Goal: Task Accomplishment & Management: Use online tool/utility

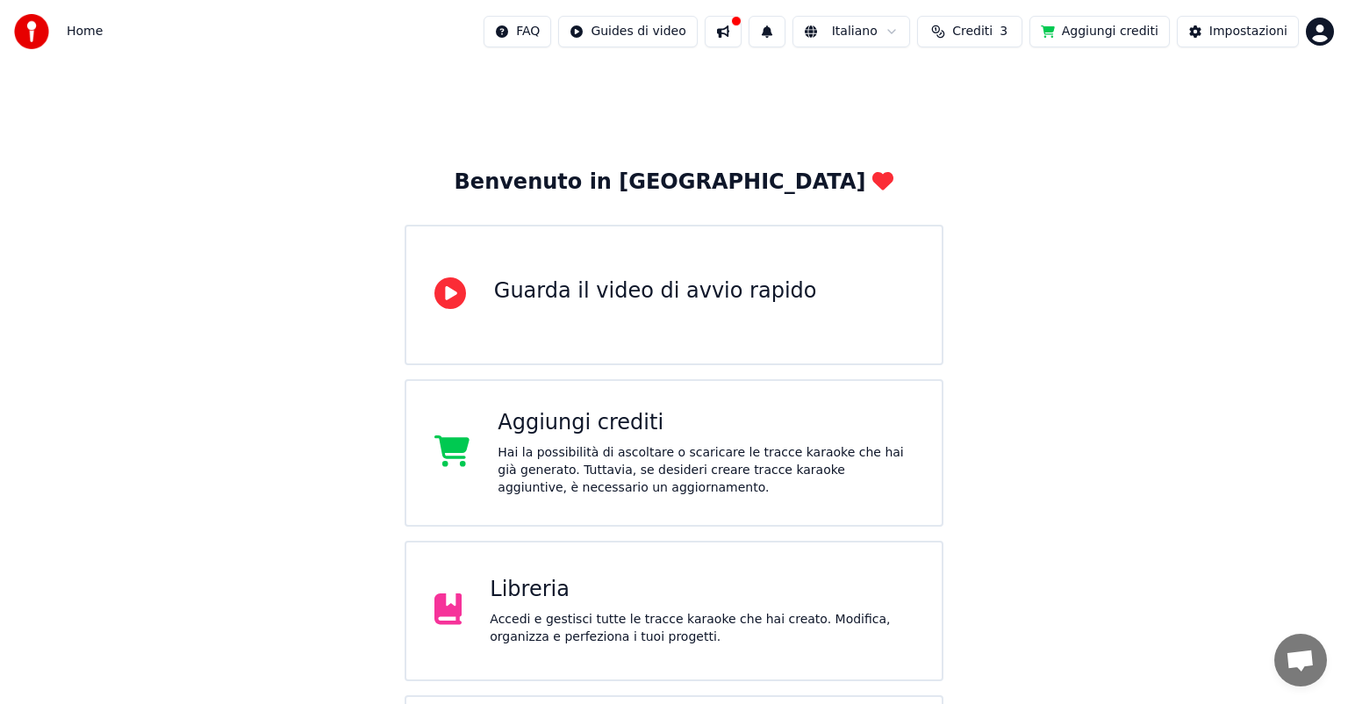
drag, startPoint x: 0, startPoint y: 0, endPoint x: 1241, endPoint y: 2, distance: 1241.4
click at [1241, 2] on div "Home FAQ Guides di video Italiano Crediti 3 Aggiungi crediti Impostazioni" at bounding box center [674, 31] width 1348 height 63
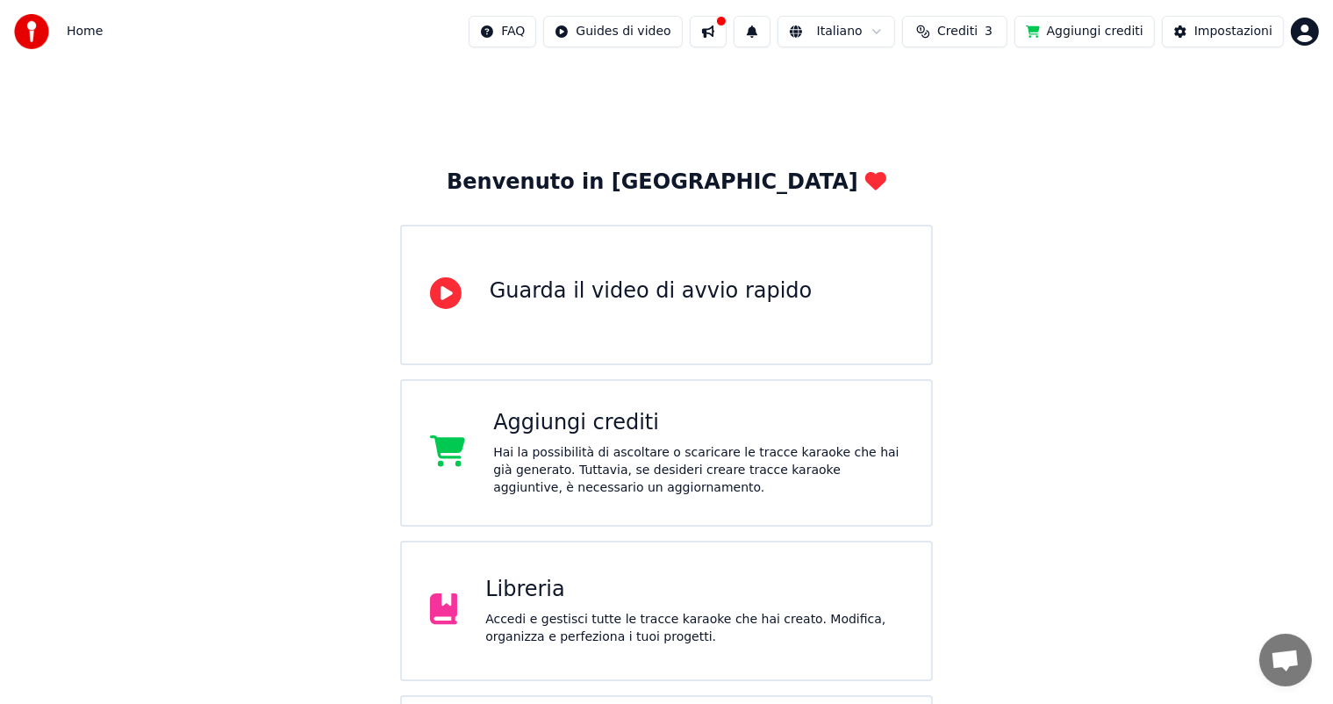
scroll to position [131, 0]
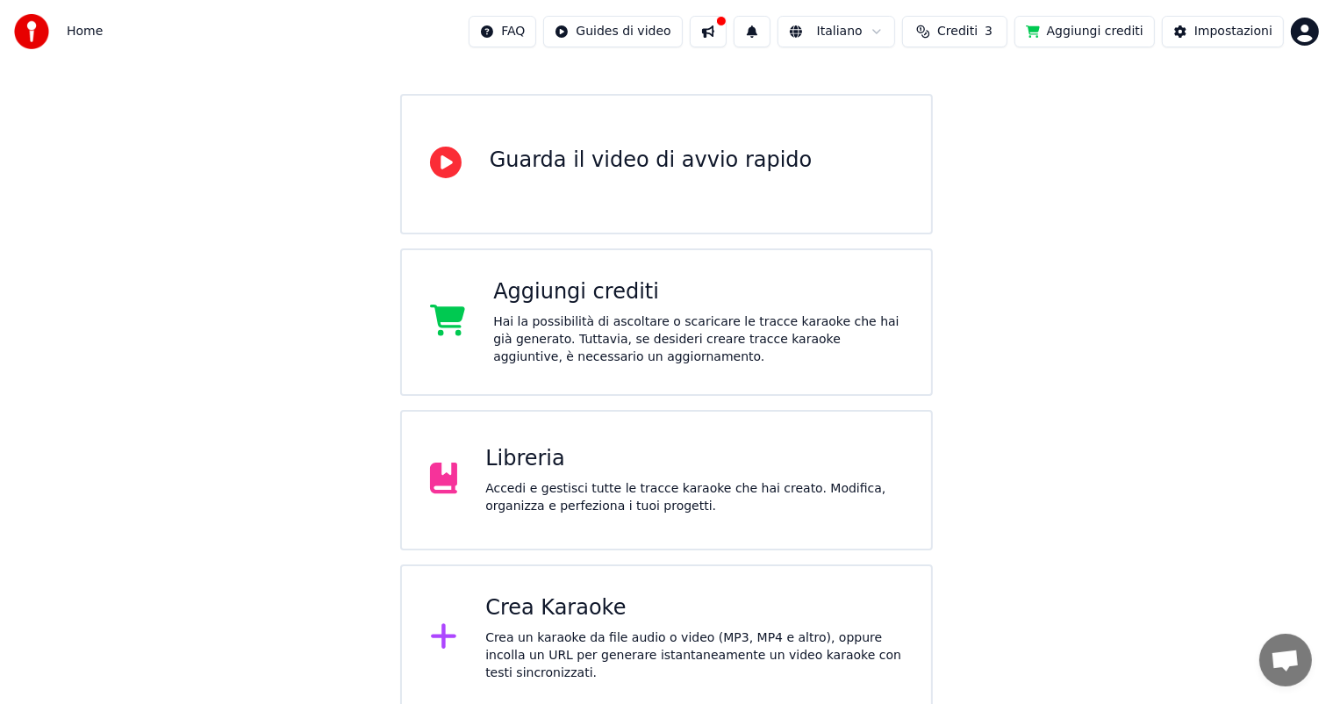
click at [579, 617] on div "Crea Karaoke" at bounding box center [694, 608] width 418 height 28
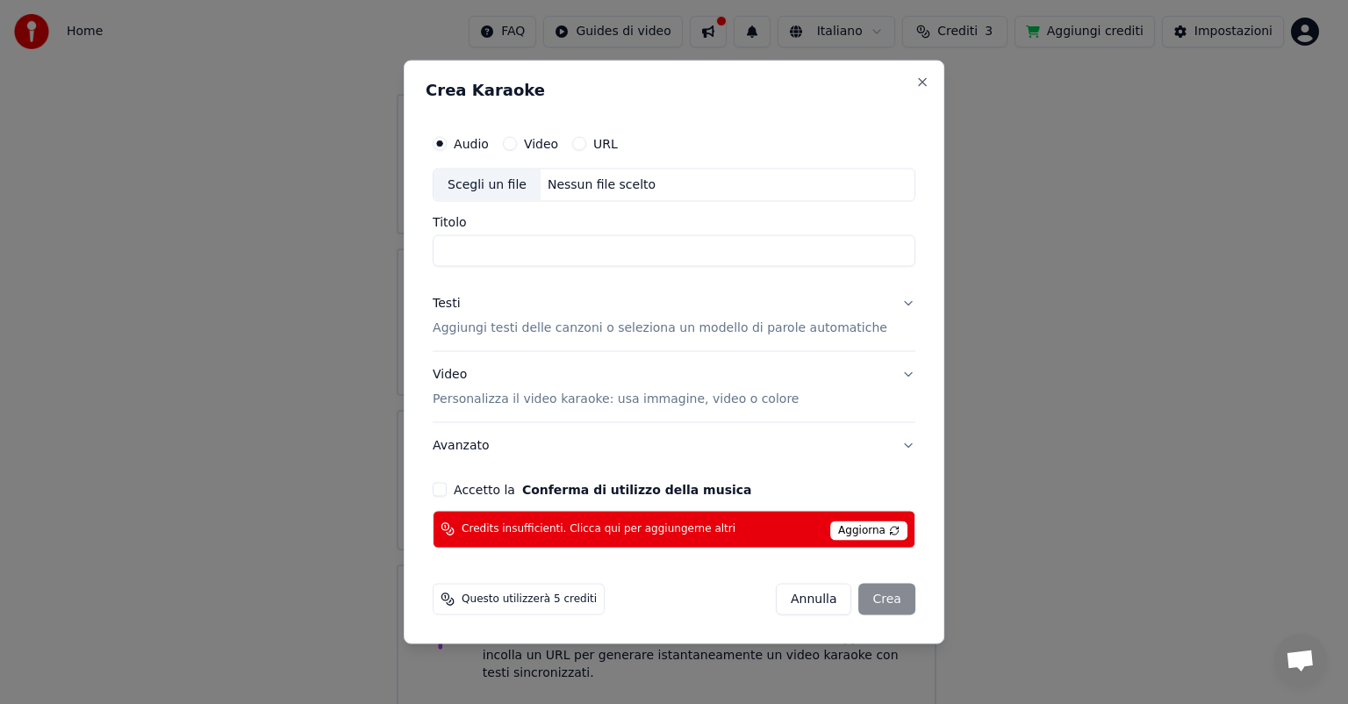
click at [447, 490] on button "Accetto la Conferma di utilizzo della musica" at bounding box center [440, 489] width 14 height 14
click at [852, 532] on span "Aggiorna" at bounding box center [868, 529] width 77 height 19
click at [846, 533] on span "Aggiorna" at bounding box center [868, 529] width 77 height 19
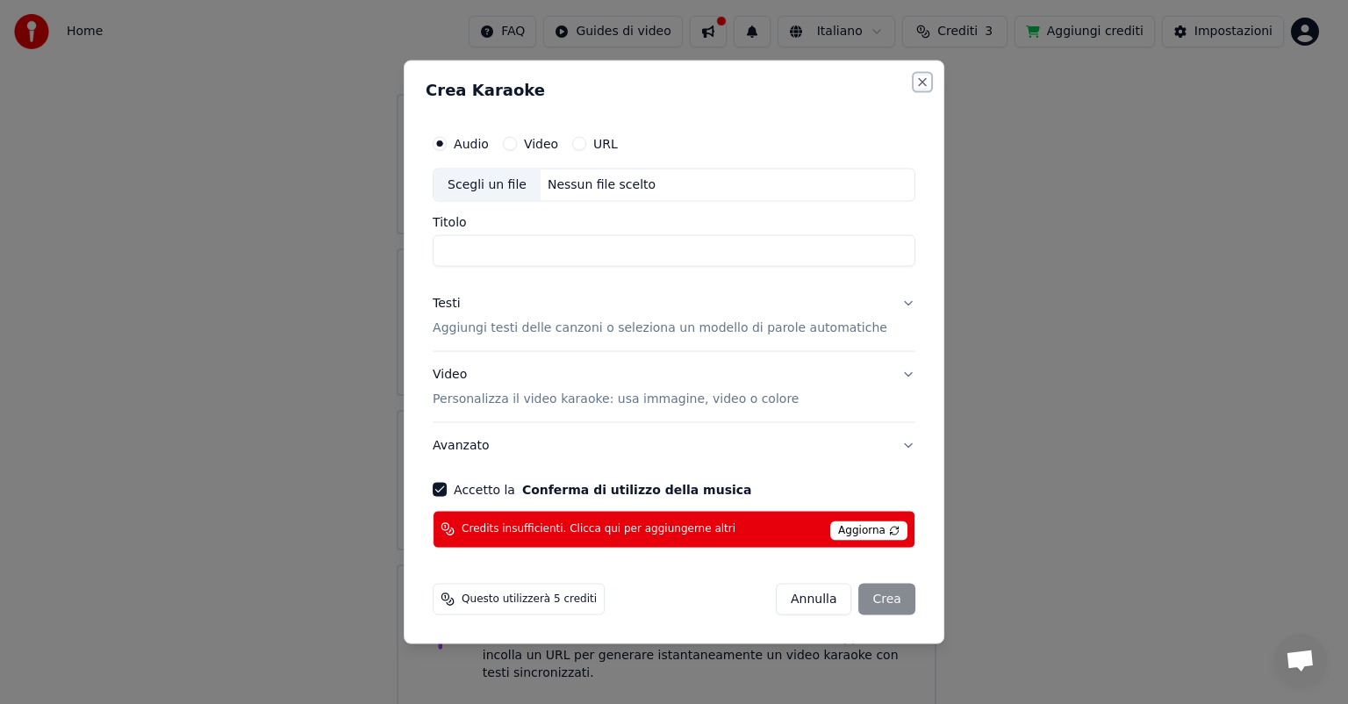
click at [915, 81] on button "Close" at bounding box center [922, 82] width 14 height 14
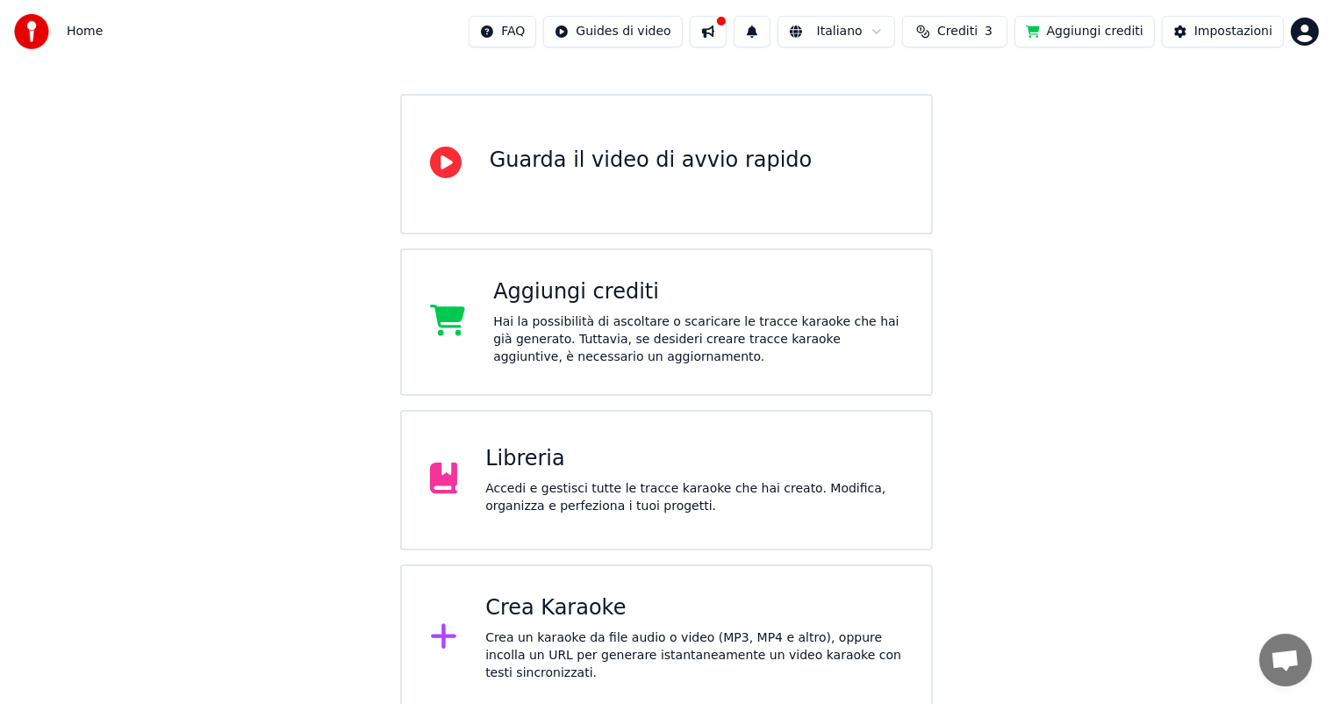
click at [1094, 39] on button "Aggiungi crediti" at bounding box center [1084, 32] width 140 height 32
click at [567, 627] on div "Crea Karaoke Crea un karaoke da file audio o video (MP3, MP4 e altro), oppure i…" at bounding box center [694, 638] width 418 height 88
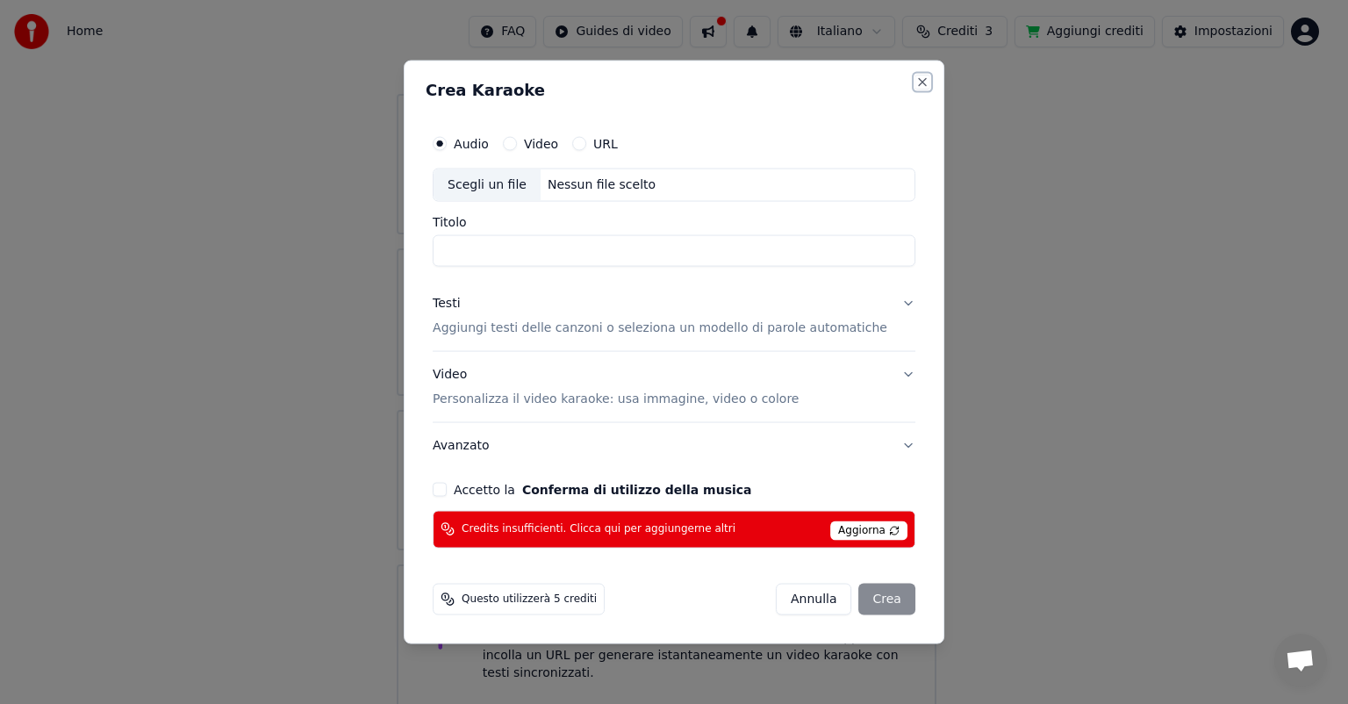
click at [915, 78] on button "Close" at bounding box center [922, 82] width 14 height 14
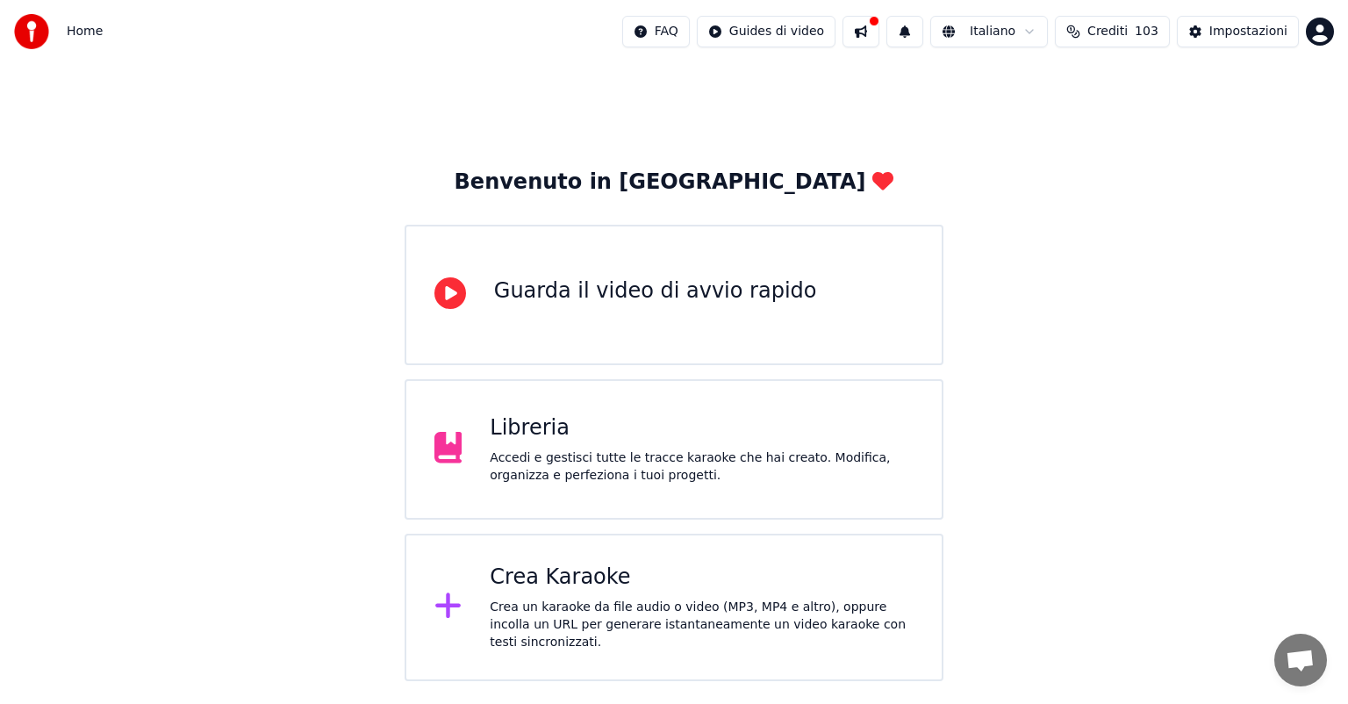
click at [628, 603] on div "Crea un karaoke da file audio o video (MP3, MP4 e altro), oppure incolla un URL…" at bounding box center [702, 624] width 424 height 53
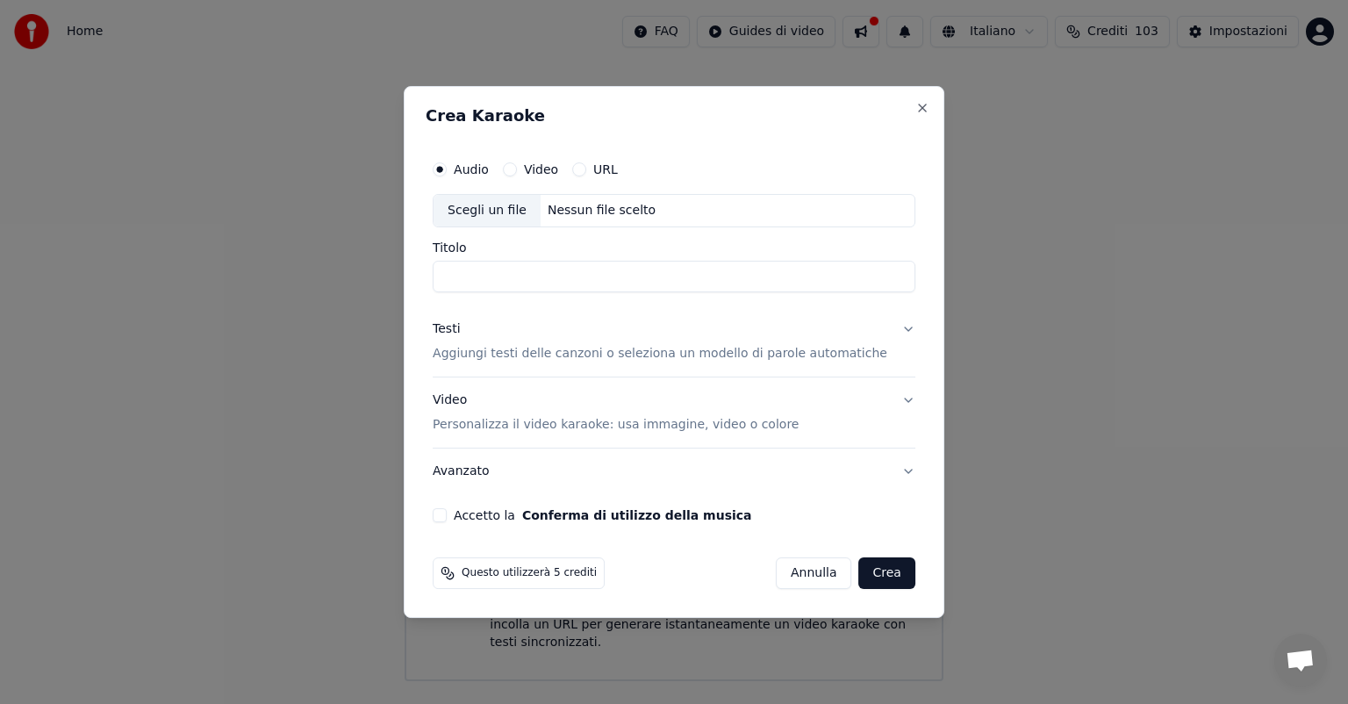
click at [479, 211] on div "Scegli un file" at bounding box center [486, 211] width 107 height 32
type input "**********"
click at [447, 511] on button "Accetto la Conferma di utilizzo della musica" at bounding box center [440, 515] width 14 height 14
click at [471, 403] on div "Video Personalizza il video karaoke: usa immagine, video o colore" at bounding box center [616, 412] width 366 height 42
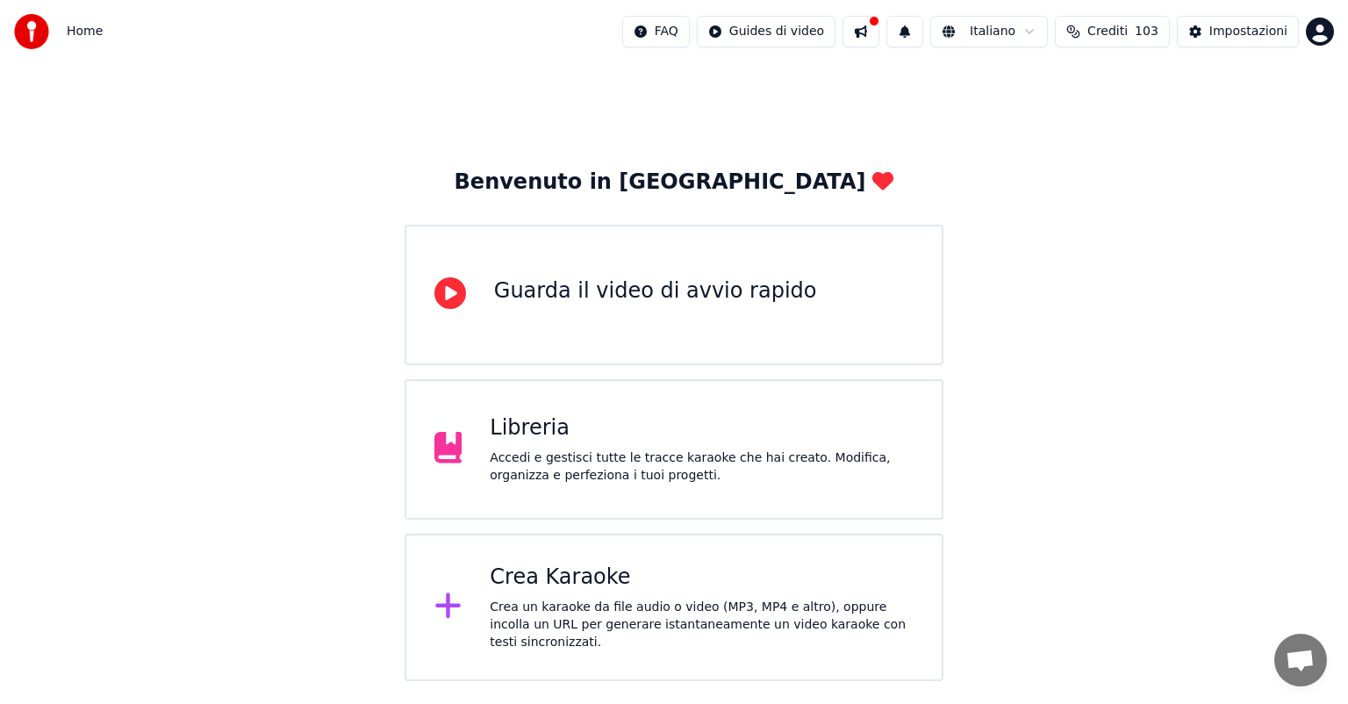
click at [524, 575] on div "Crea Karaoke" at bounding box center [702, 577] width 424 height 28
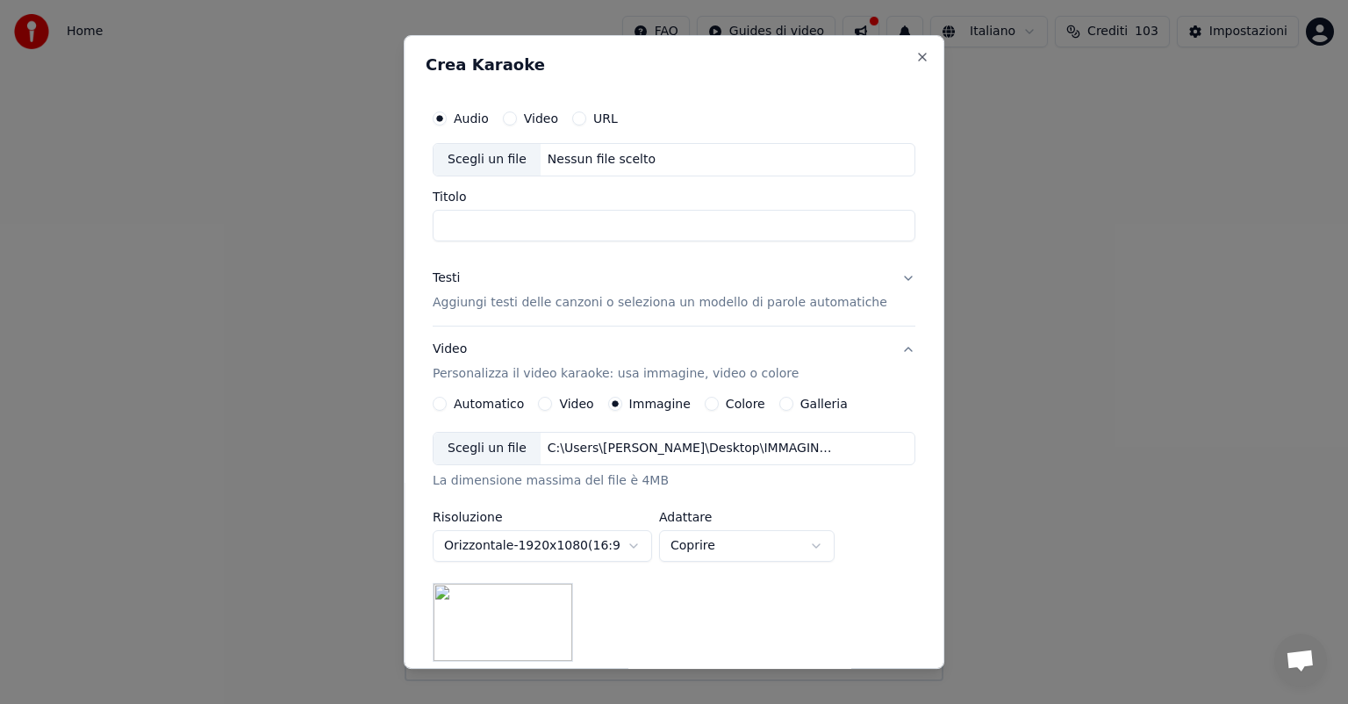
click at [456, 275] on div "Testi" at bounding box center [446, 278] width 27 height 18
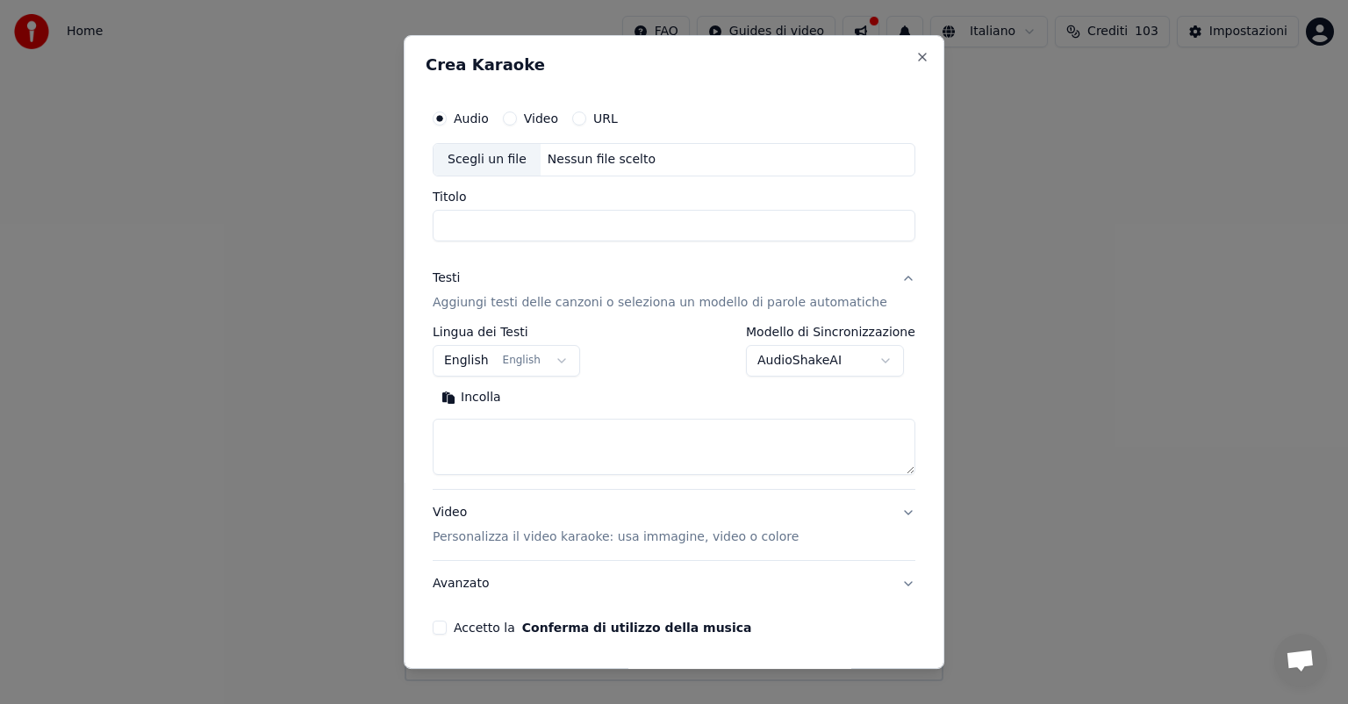
click at [492, 397] on button "Incolla" at bounding box center [471, 397] width 77 height 28
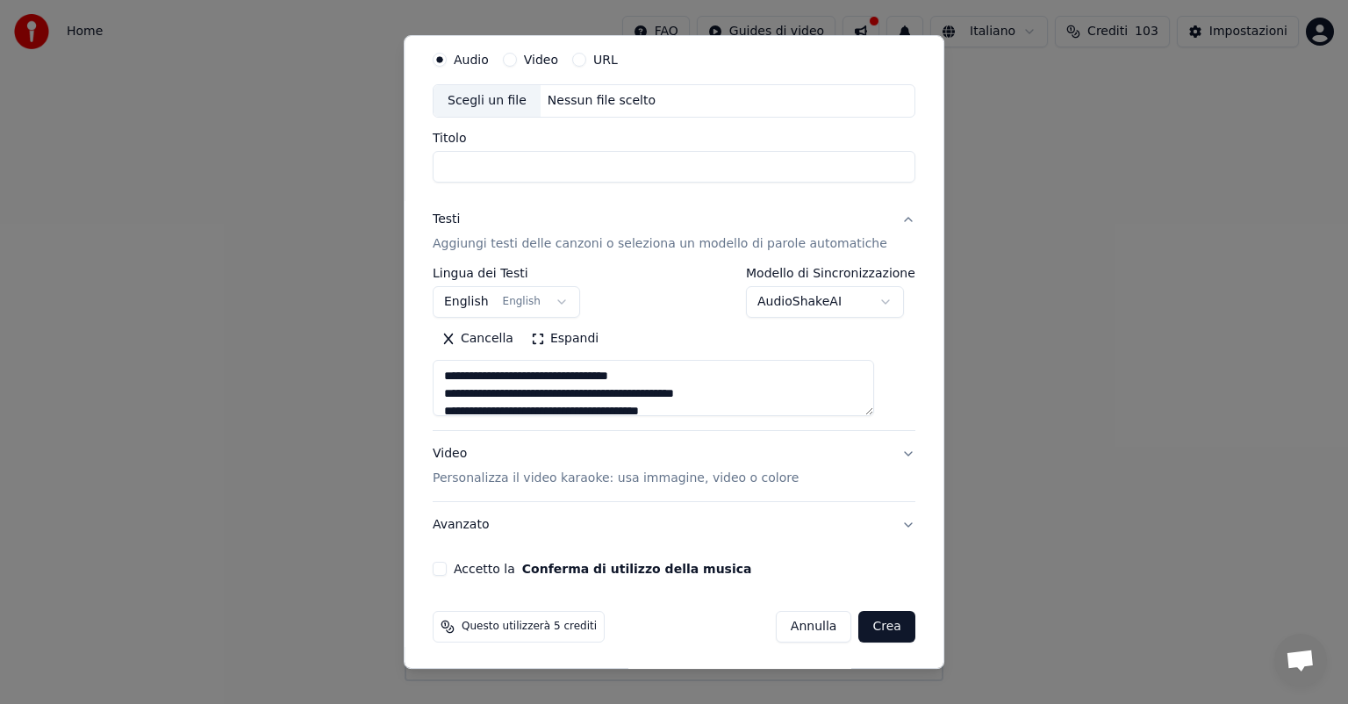
scroll to position [60, 0]
click at [447, 567] on button "Accetto la Conferma di utilizzo della musica" at bounding box center [440, 568] width 14 height 14
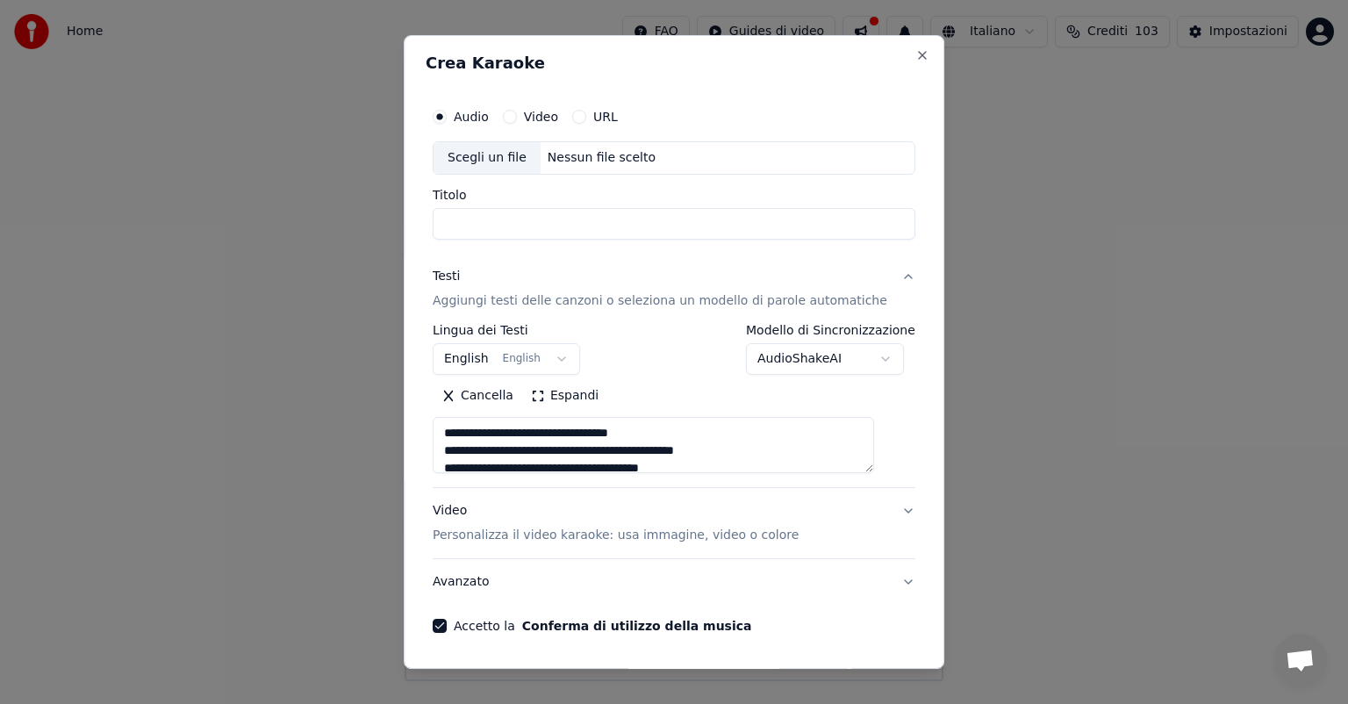
scroll to position [0, 0]
click at [504, 161] on div "Scegli un file" at bounding box center [486, 160] width 107 height 32
type textarea "**********"
type input "**********"
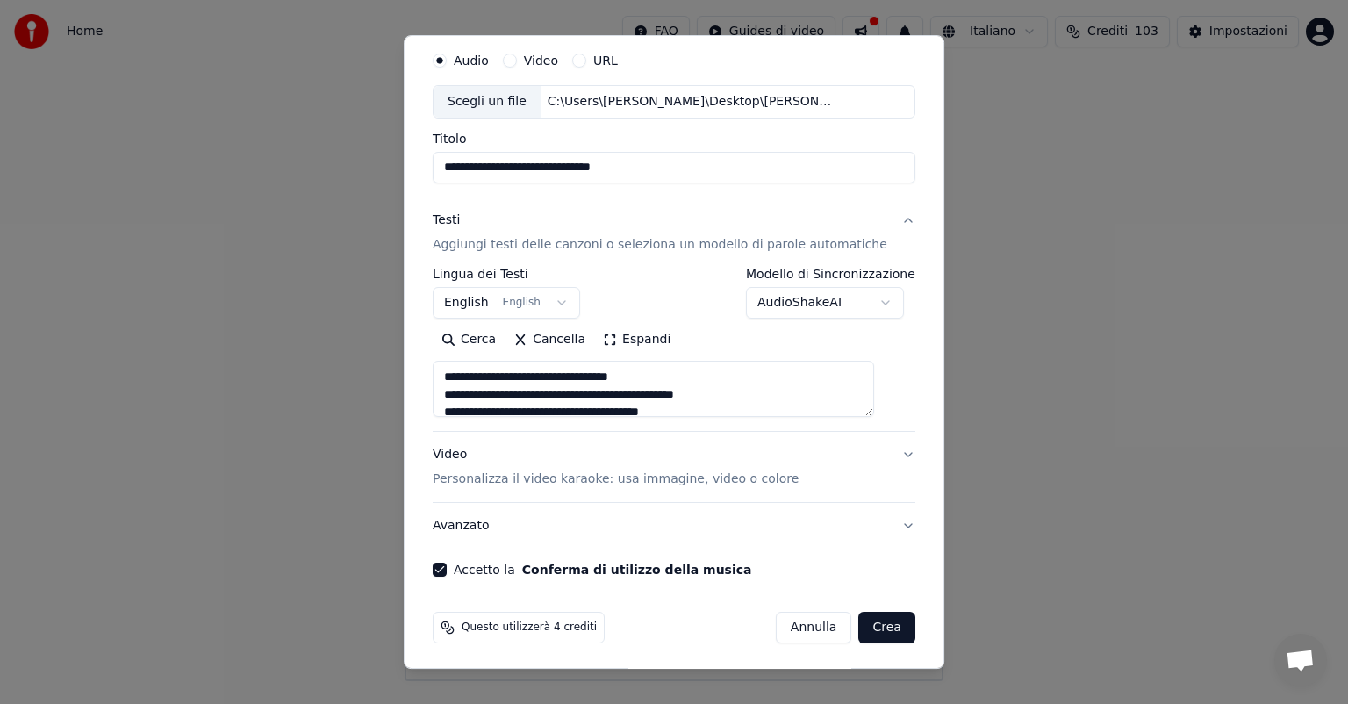
scroll to position [60, 0]
click at [459, 453] on div "Video Personalizza il video karaoke: usa immagine, video o colore" at bounding box center [616, 465] width 366 height 42
type textarea "**********"
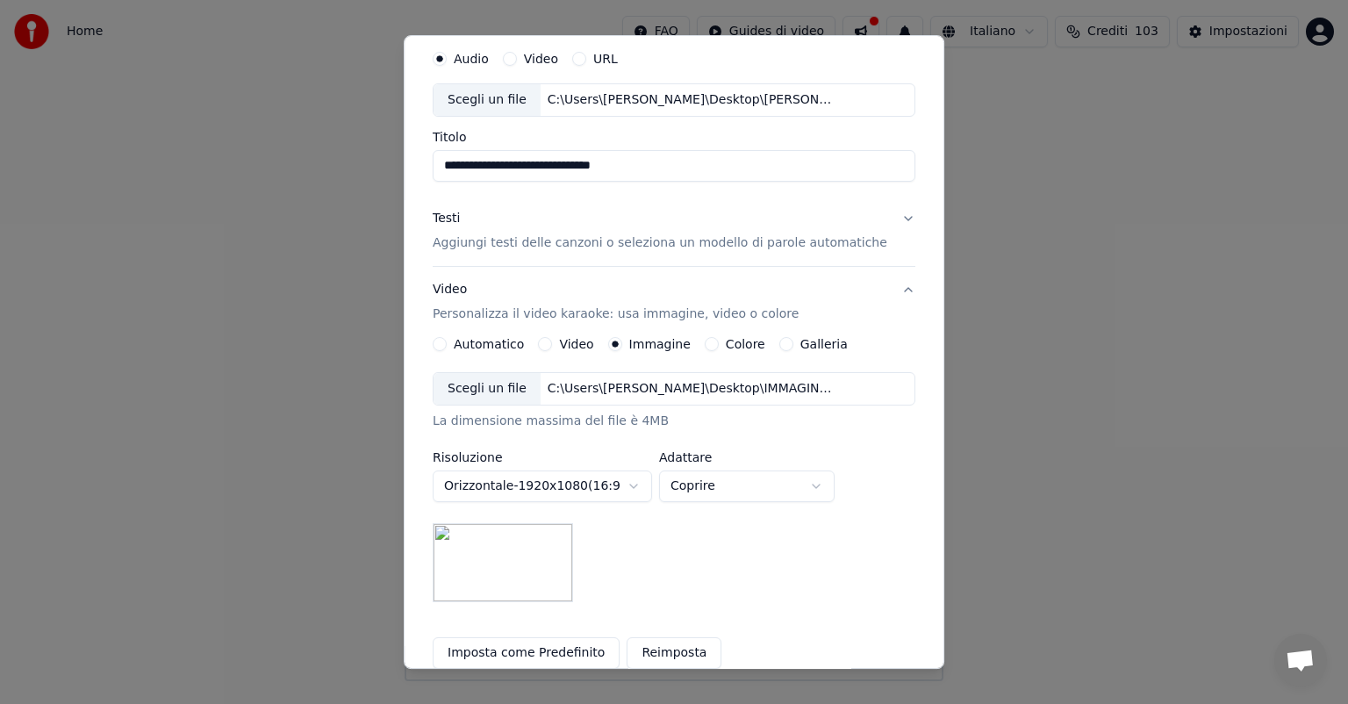
click at [500, 547] on img at bounding box center [503, 562] width 140 height 79
click at [517, 568] on img at bounding box center [503, 562] width 140 height 79
click at [513, 561] on img at bounding box center [503, 562] width 140 height 79
click at [505, 551] on img at bounding box center [503, 562] width 140 height 79
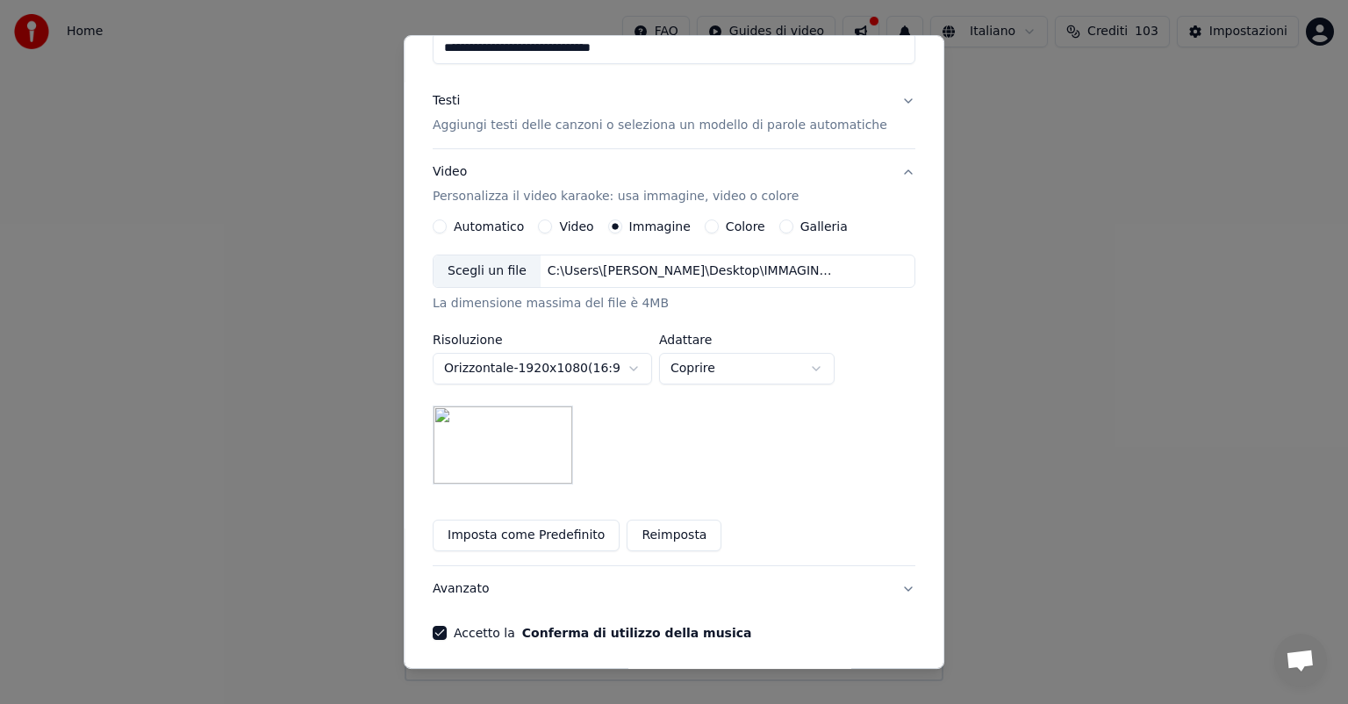
scroll to position [242, 0]
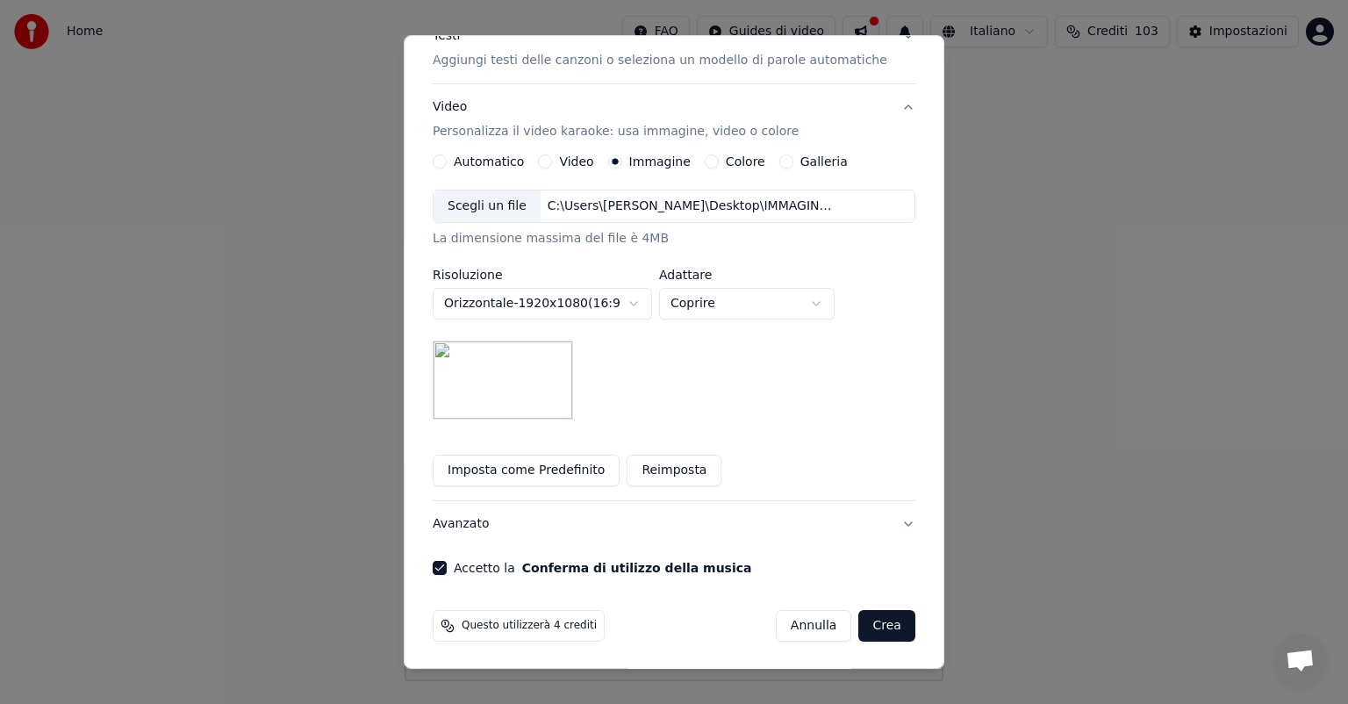
click at [868, 625] on button "Crea" at bounding box center [887, 626] width 56 height 32
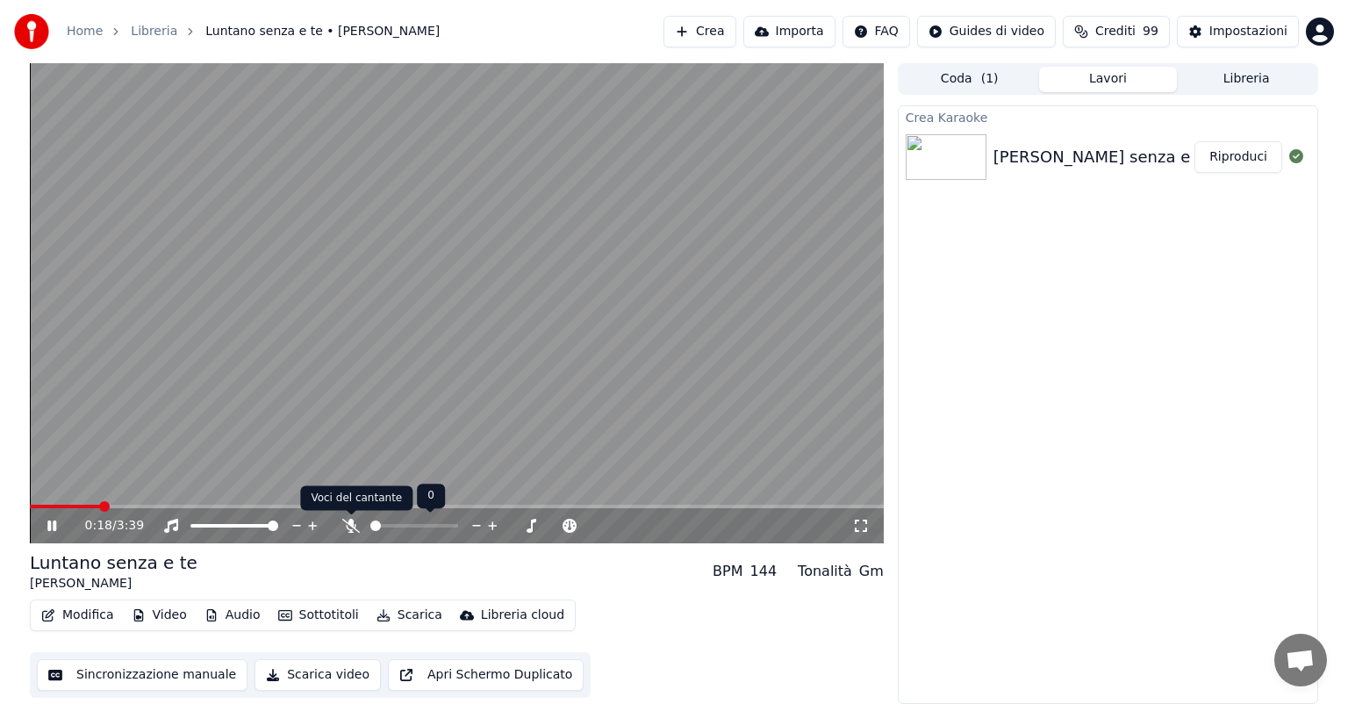
click at [347, 529] on icon at bounding box center [351, 525] width 18 height 14
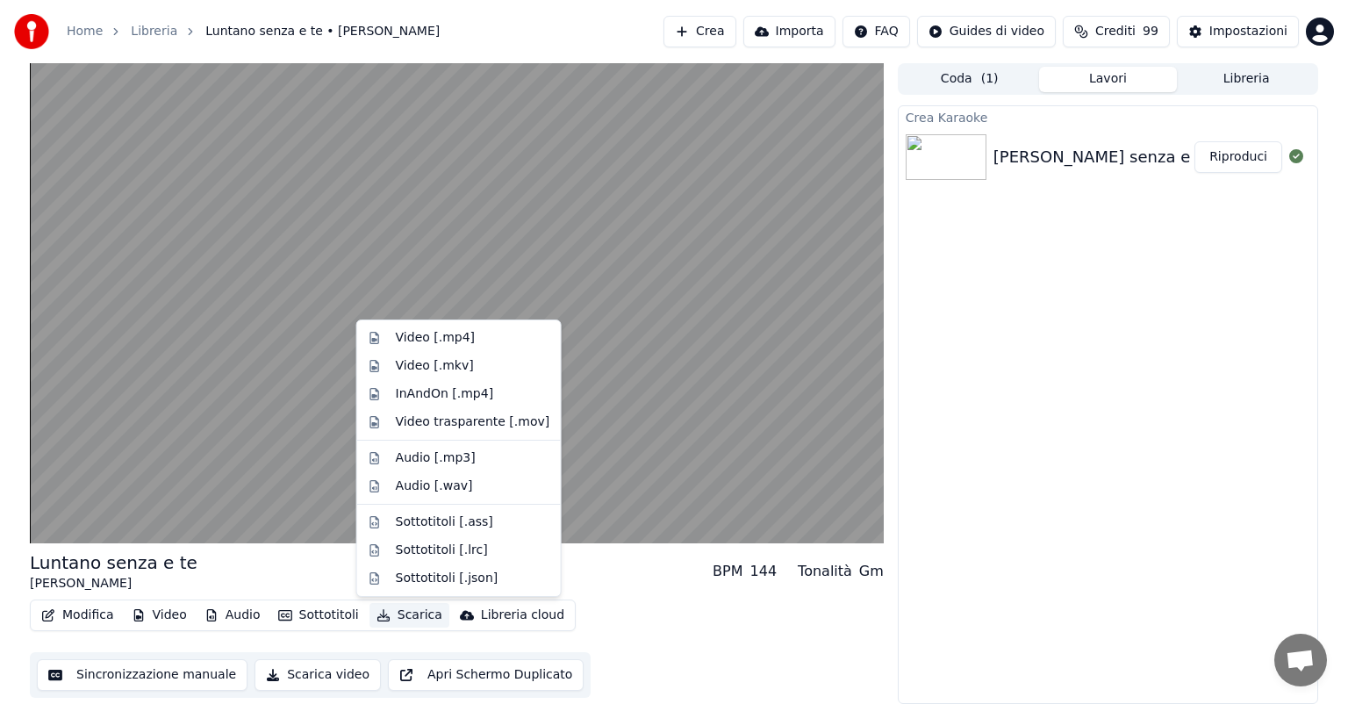
click at [399, 617] on button "Scarica" at bounding box center [409, 615] width 80 height 25
click at [410, 336] on div "Video [.mp4]" at bounding box center [435, 338] width 79 height 18
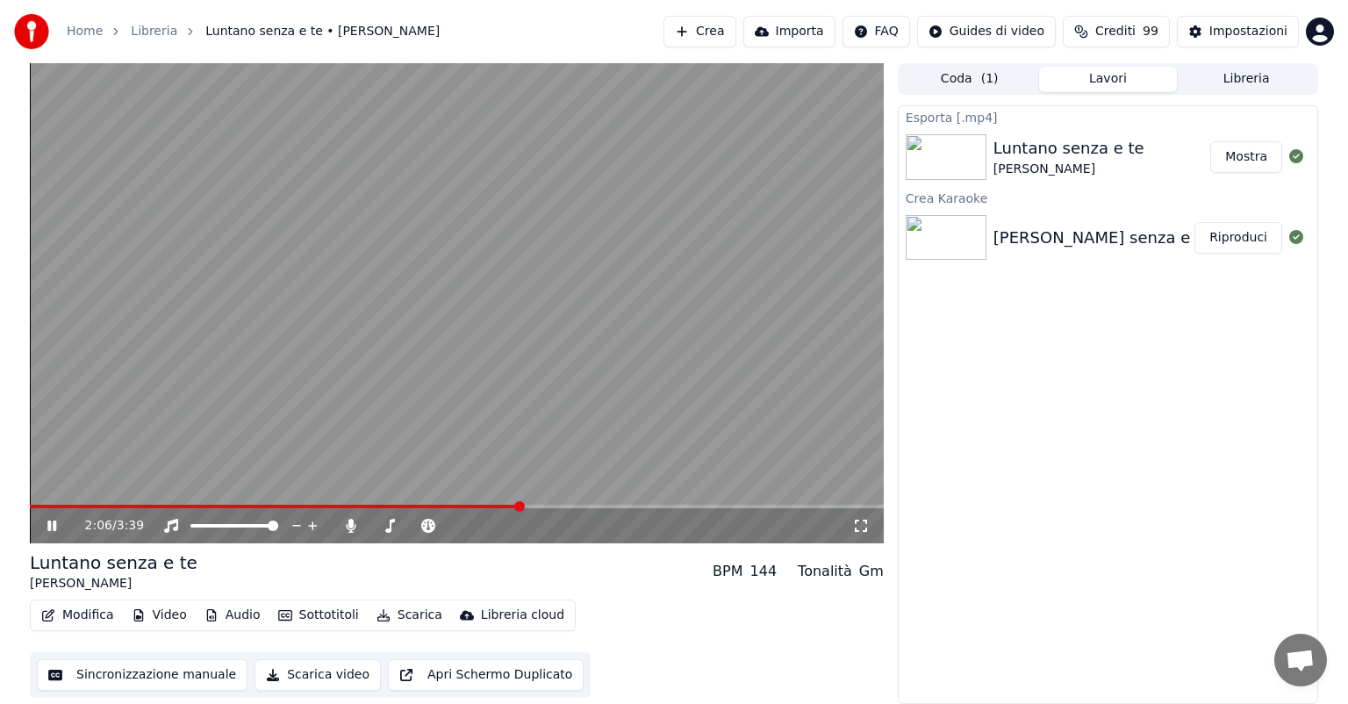
click at [50, 516] on div "2:06 / 3:39" at bounding box center [457, 525] width 854 height 35
click at [51, 523] on icon at bounding box center [64, 525] width 41 height 14
